Goal: Check status

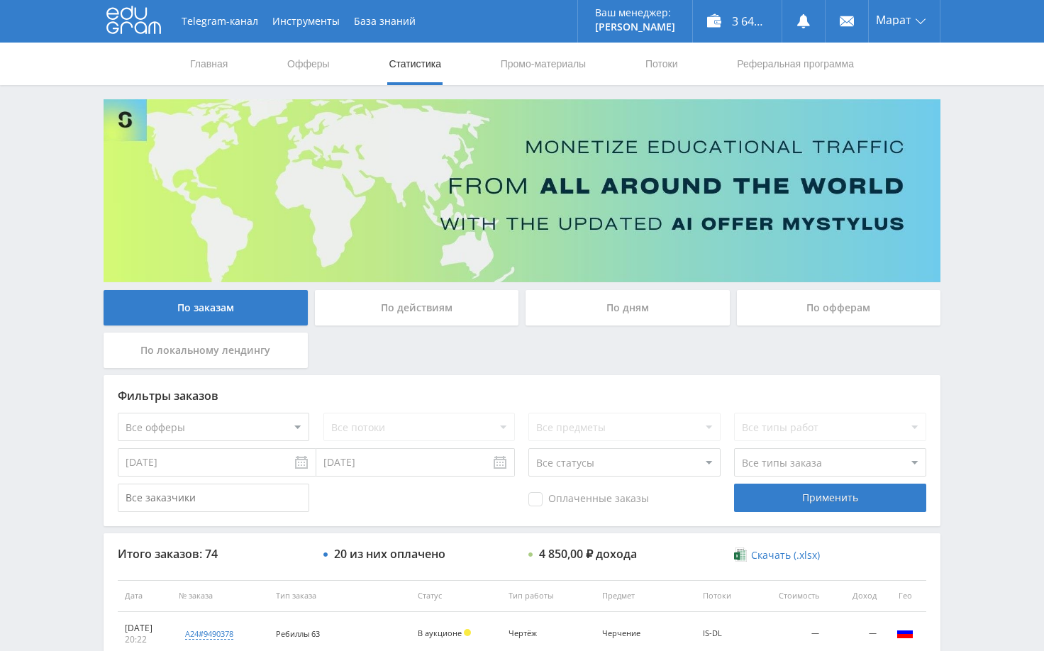
click at [979, 280] on div "Telegram-канал Инструменты База знаний Ваш менеджер: Alex Alex Online @edugram_…" at bounding box center [522, 595] width 1044 height 1190
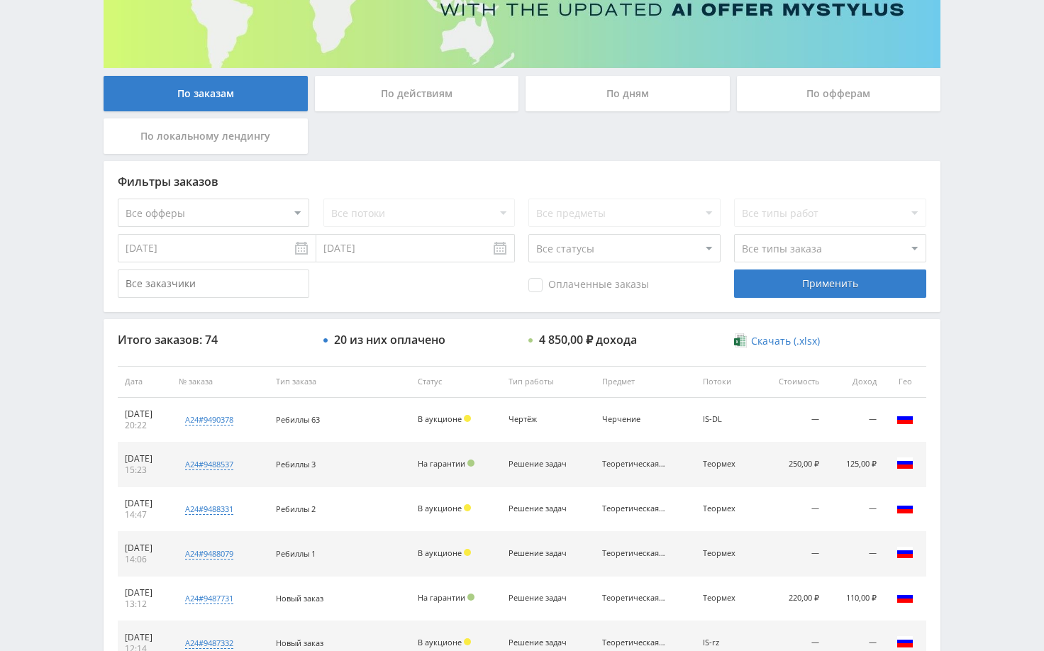
scroll to position [284, 0]
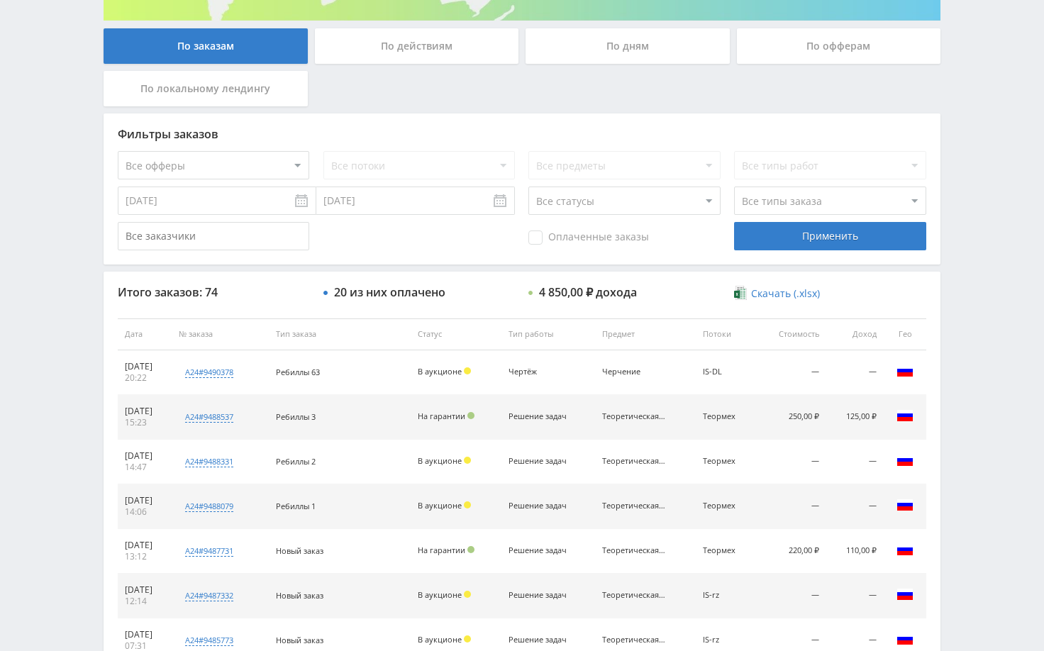
scroll to position [284, 0]
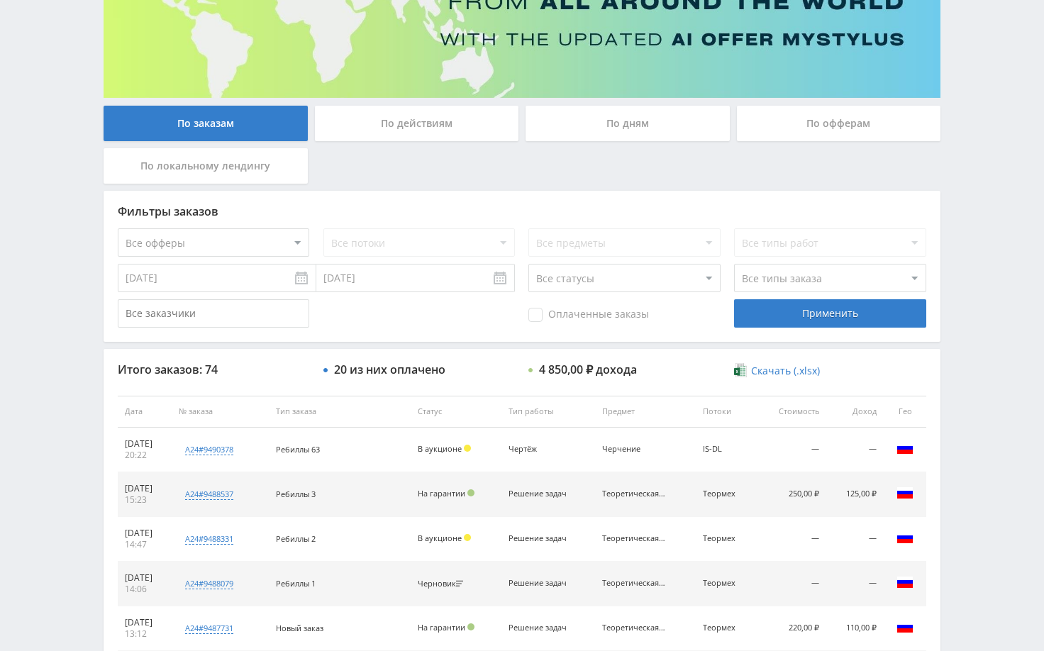
scroll to position [71, 0]
